Goal: Transaction & Acquisition: Book appointment/travel/reservation

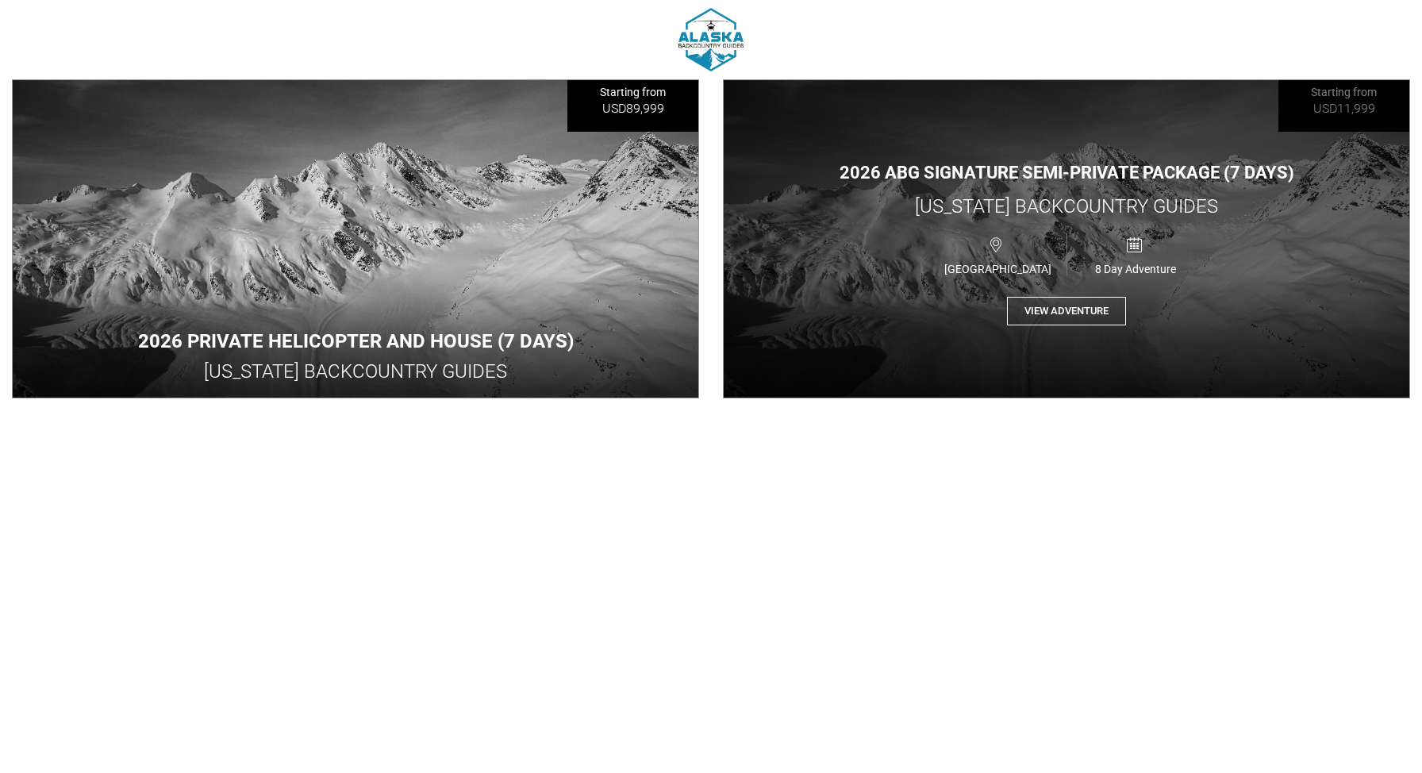
click at [1096, 313] on button "View Adventure" at bounding box center [1066, 311] width 119 height 29
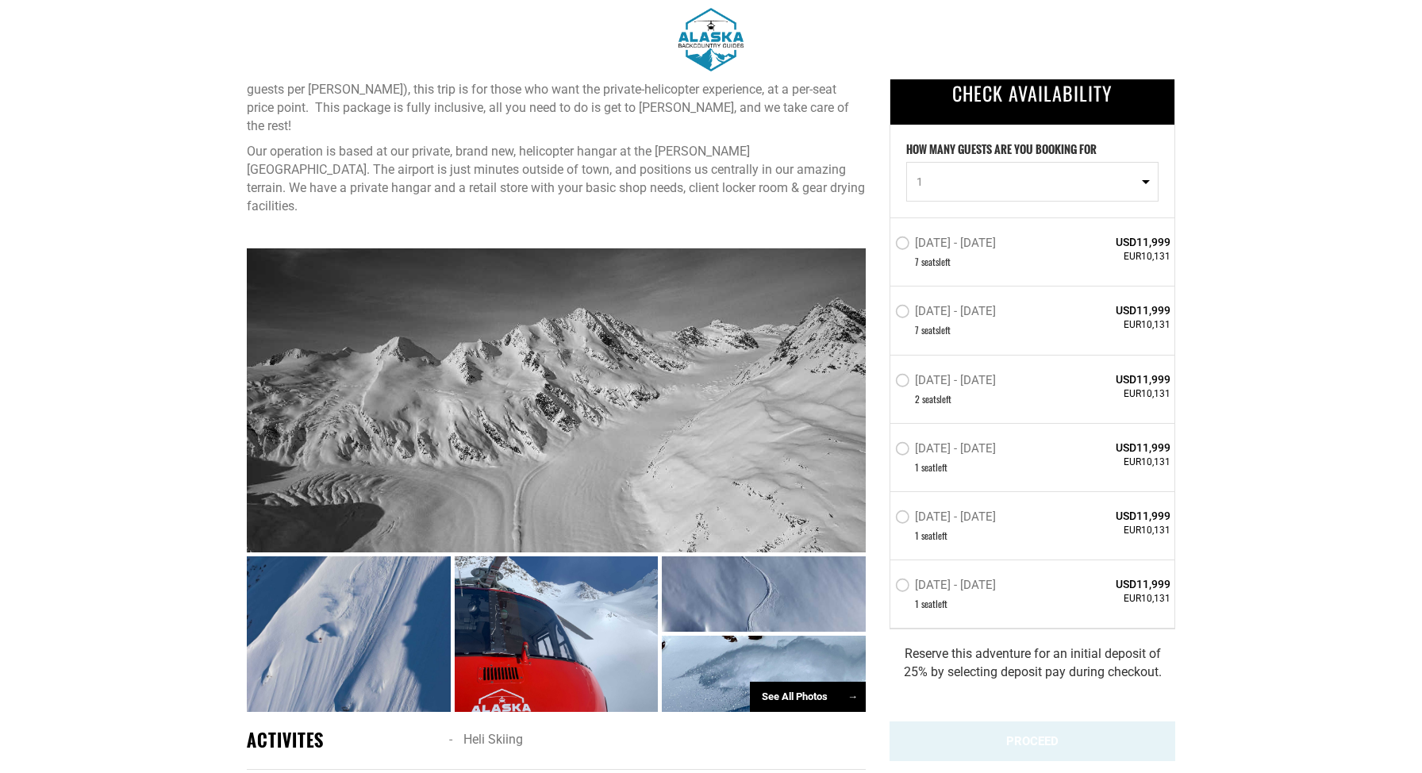
scroll to position [596, 0]
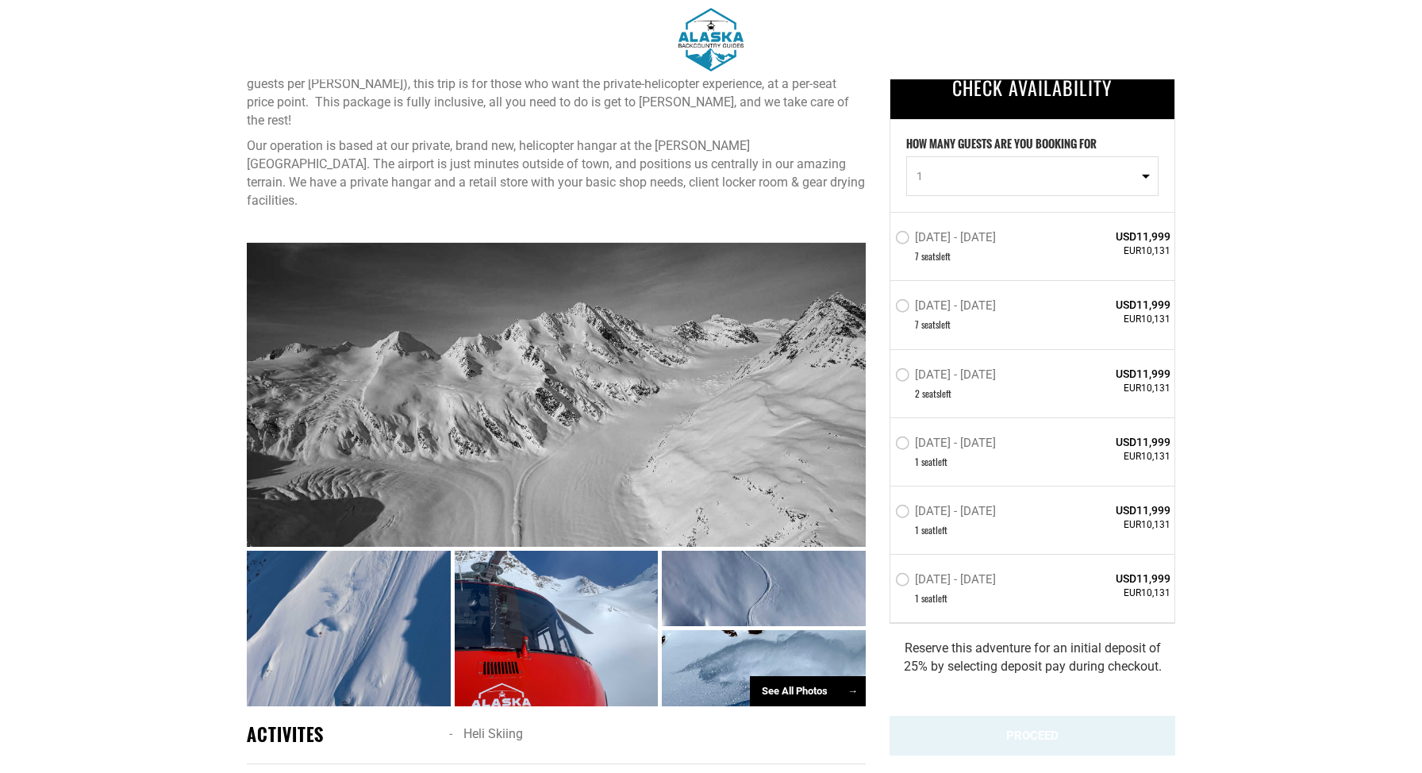
click at [900, 575] on label "[DATE] - [DATE]" at bounding box center [947, 581] width 105 height 19
click at [884, 575] on input "[DATE] - [DATE]" at bounding box center [884, 587] width 0 height 36
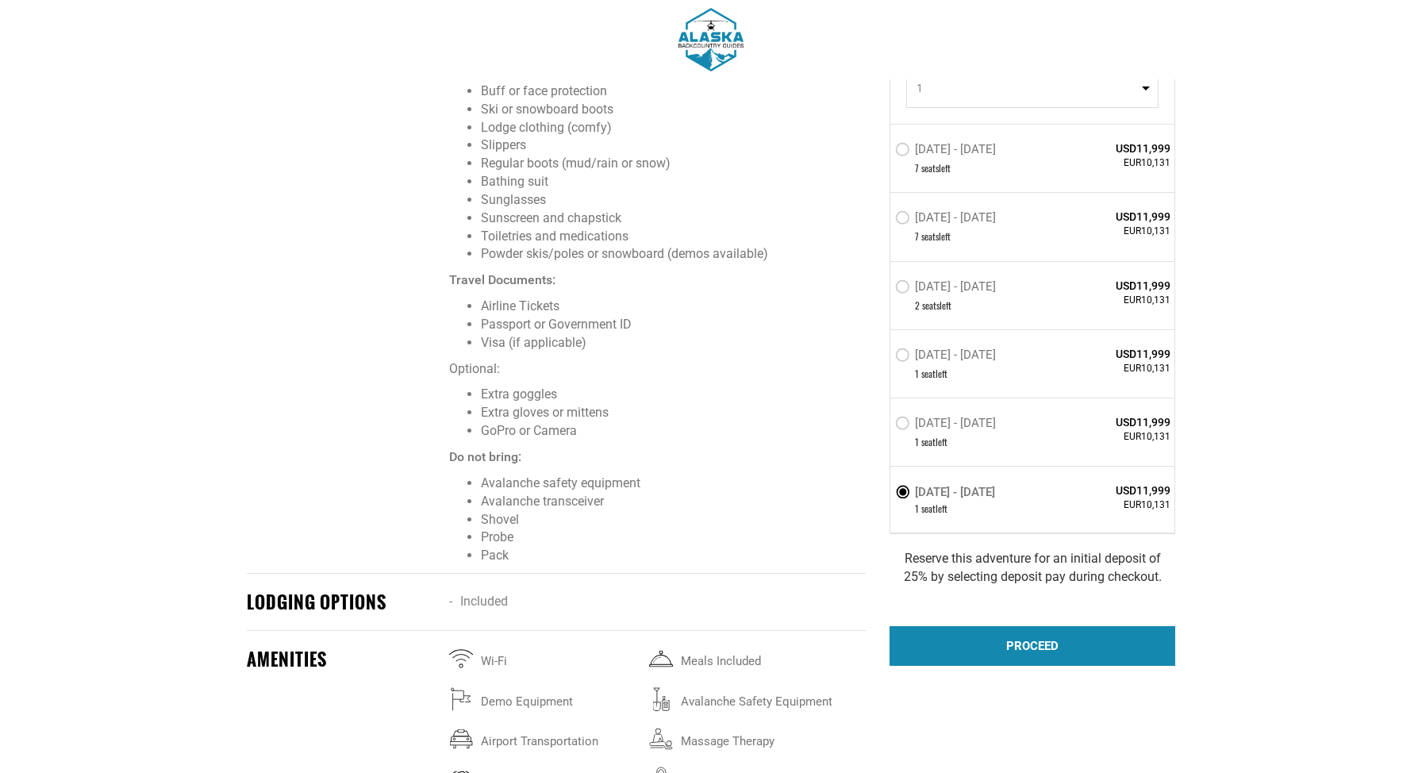
scroll to position [1947, 0]
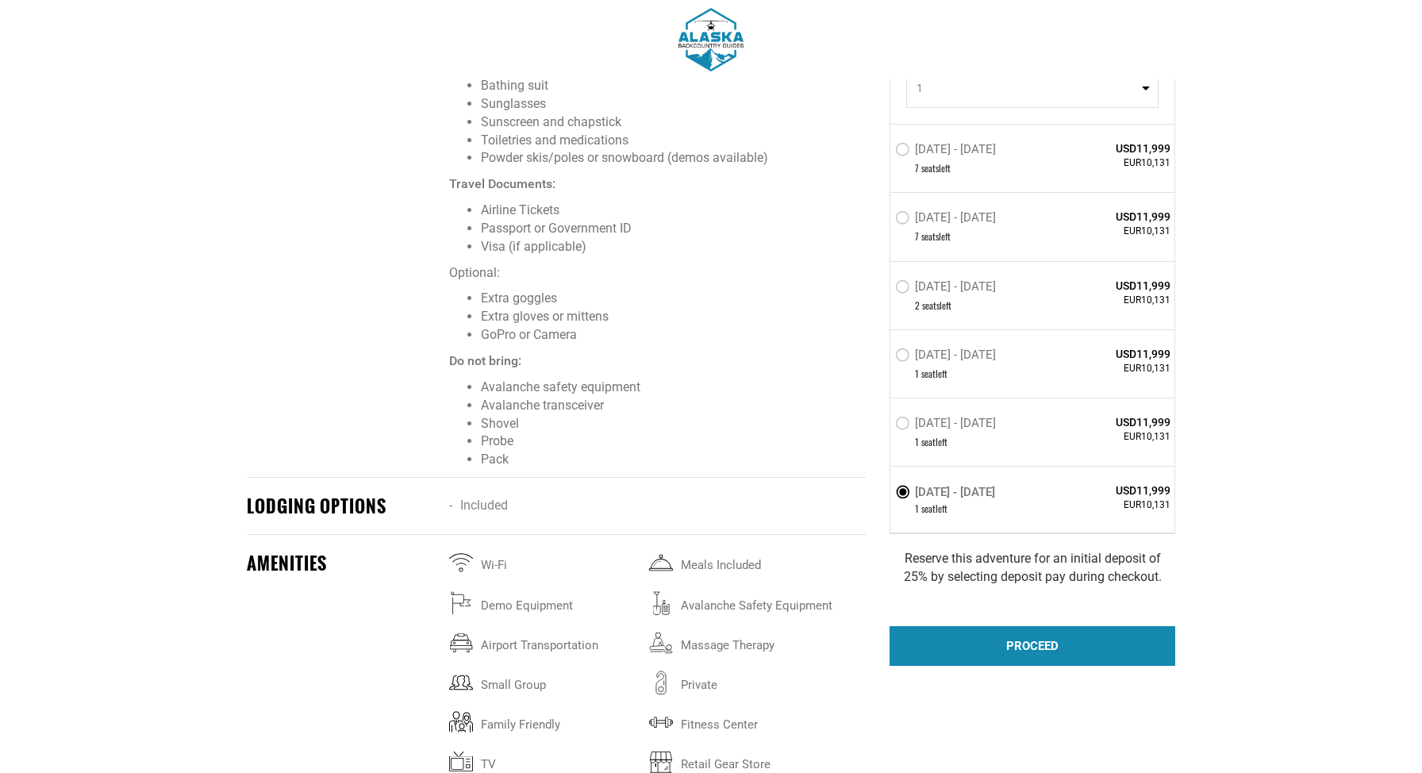
click at [1020, 647] on div "PROCEED" at bounding box center [1032, 646] width 286 height 40
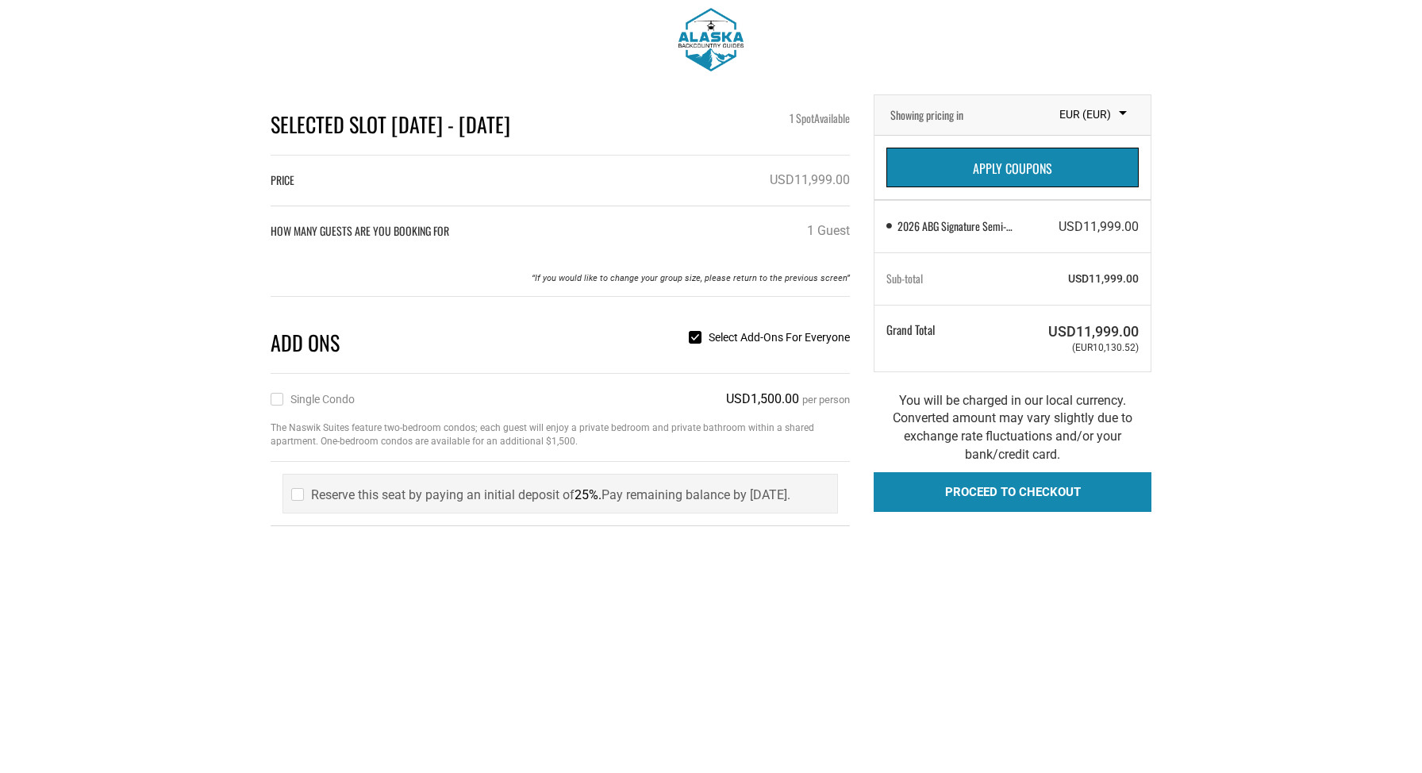
click at [275, 402] on input "Single Condo" at bounding box center [276, 399] width 10 height 18
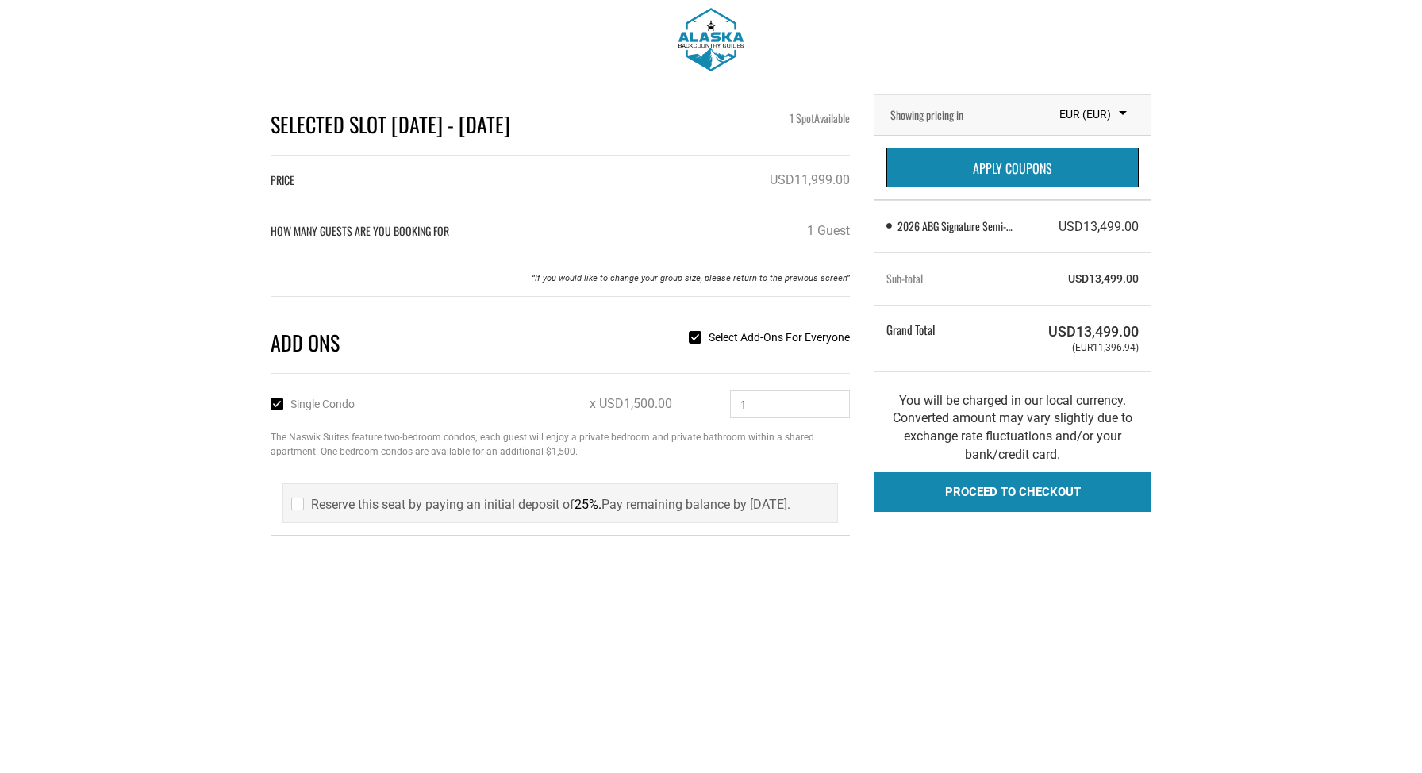
click at [274, 401] on input "Single Condo" at bounding box center [276, 404] width 10 height 18
checkbox input "false"
